Goal: Check status: Check status

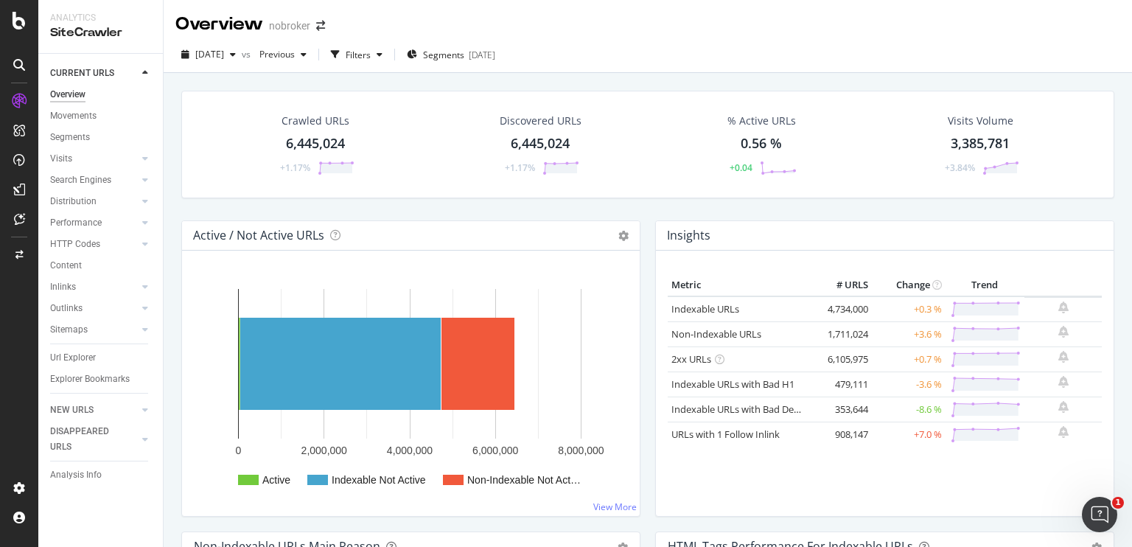
click at [393, 111] on div "Crawled URLs 6,445,024 +1.17%" at bounding box center [315, 144] width 223 height 77
